Goal: Transaction & Acquisition: Purchase product/service

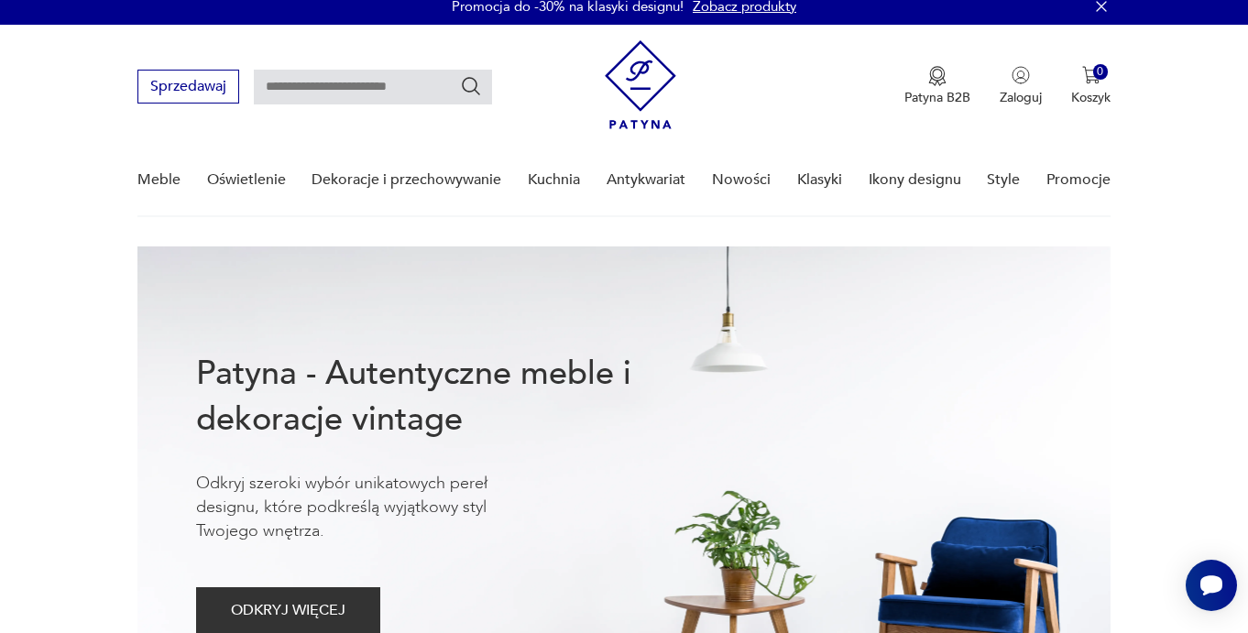
scroll to position [13, 0]
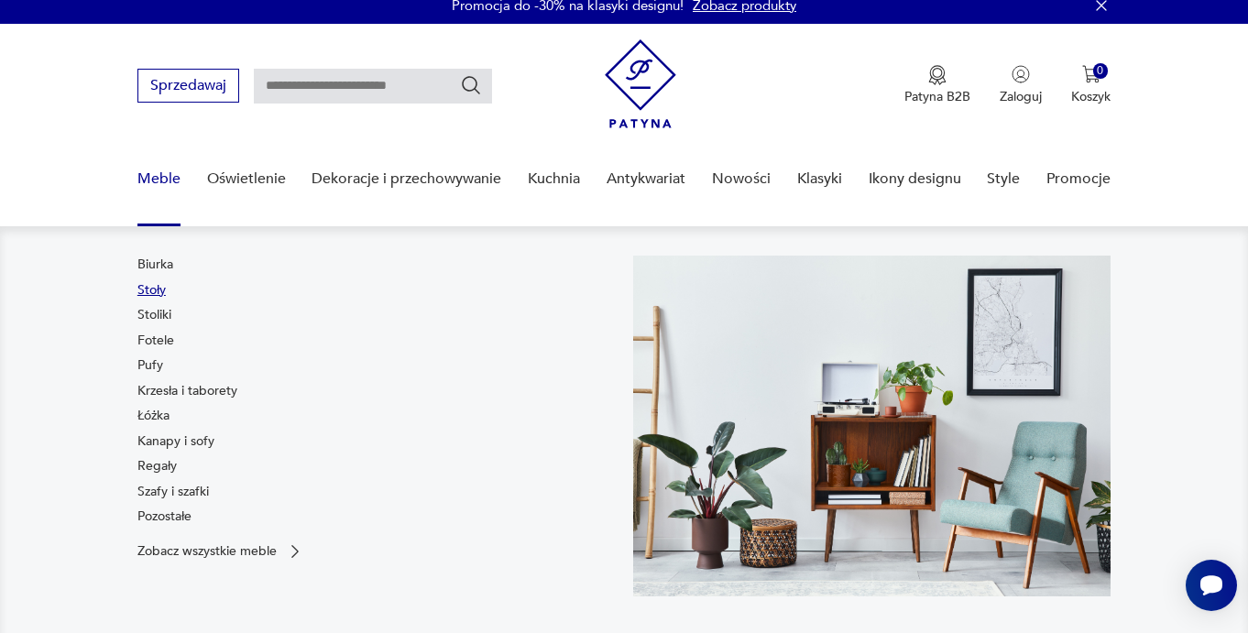
click at [146, 296] on link "Stoły" at bounding box center [151, 290] width 28 height 18
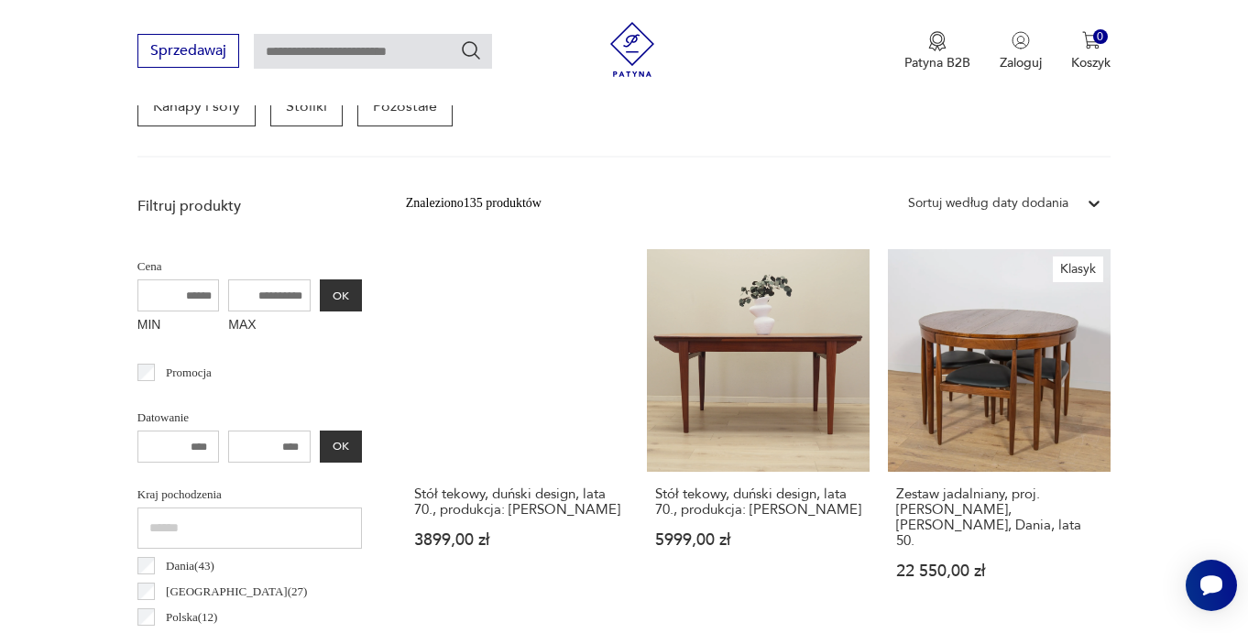
scroll to position [583, 0]
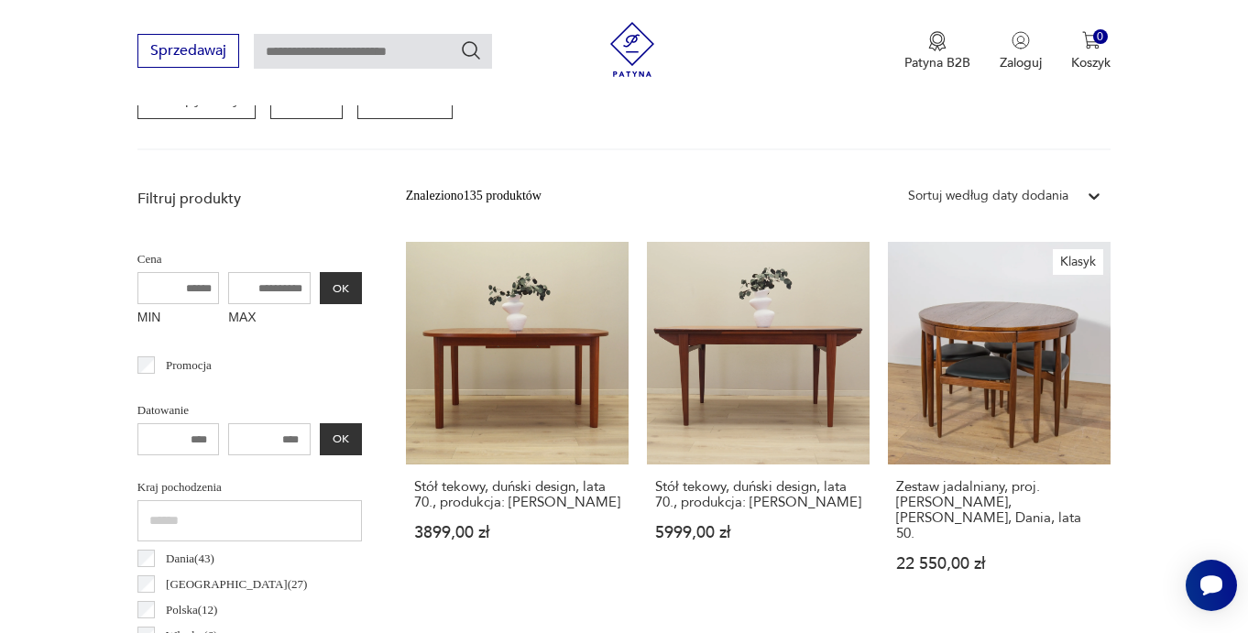
drag, startPoint x: 242, startPoint y: 289, endPoint x: 398, endPoint y: 282, distance: 155.9
drag, startPoint x: 236, startPoint y: 285, endPoint x: 367, endPoint y: 284, distance: 131.0
drag, startPoint x: 279, startPoint y: 288, endPoint x: 204, endPoint y: 288, distance: 75.1
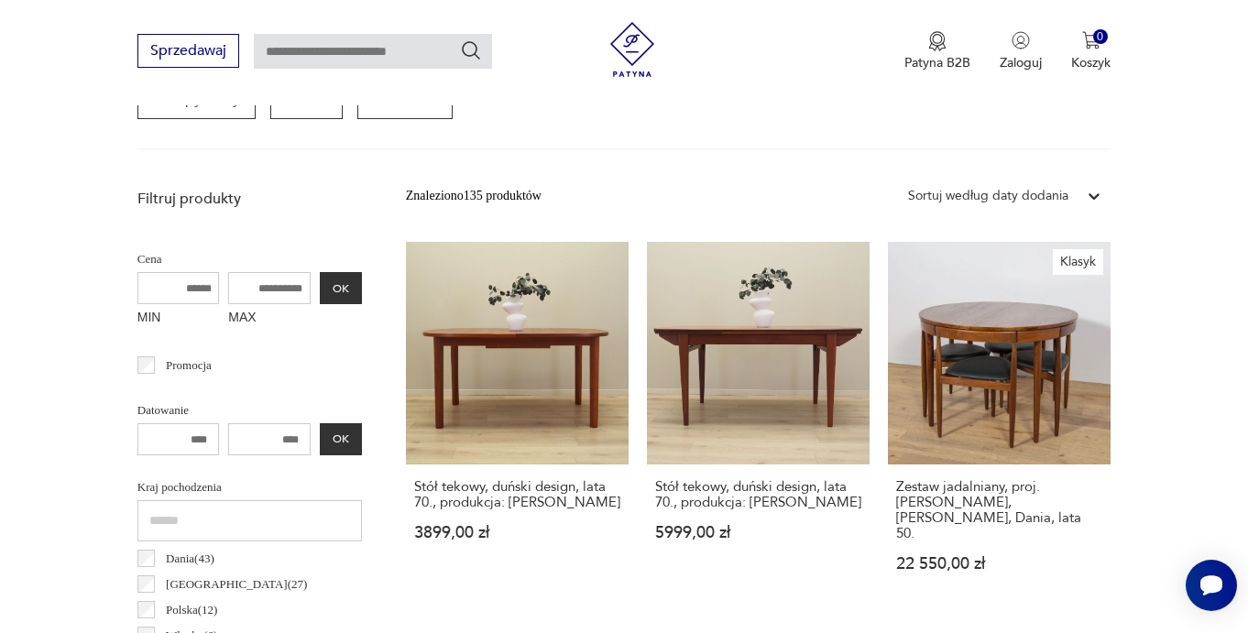
click at [204, 288] on div "MIN MAX OK" at bounding box center [249, 302] width 224 height 61
type input "****"
click at [352, 279] on button "OK" at bounding box center [341, 288] width 42 height 32
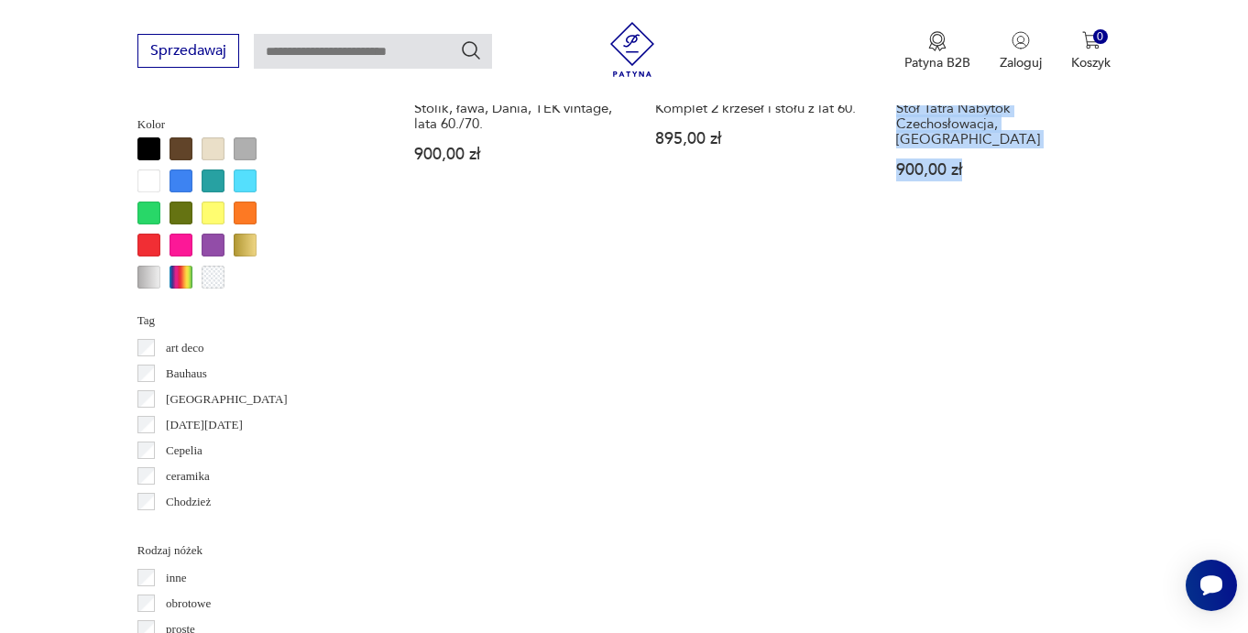
scroll to position [1696, 0]
